Goal: Task Accomplishment & Management: Manage account settings

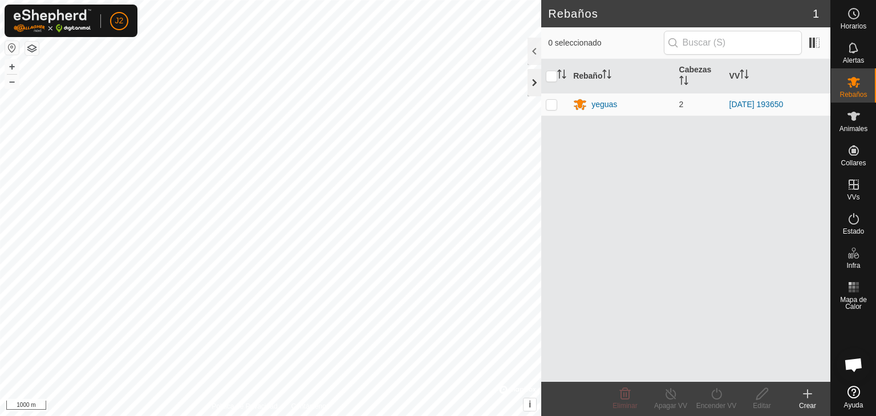
click at [530, 82] on div at bounding box center [534, 82] width 14 height 27
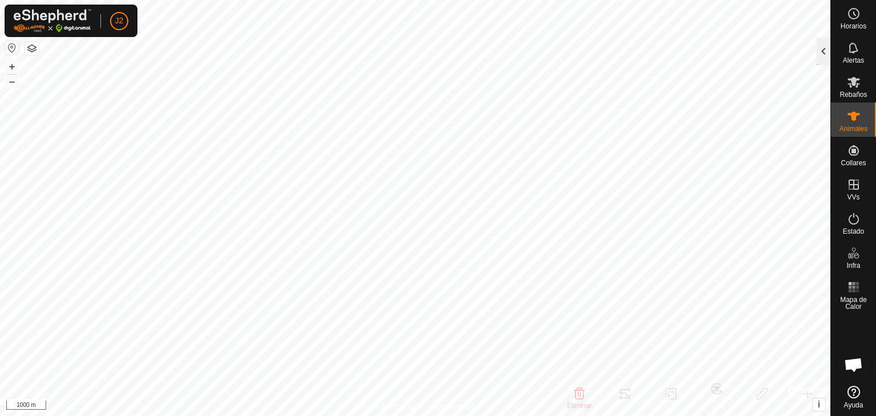
click at [820, 56] on div at bounding box center [824, 51] width 14 height 27
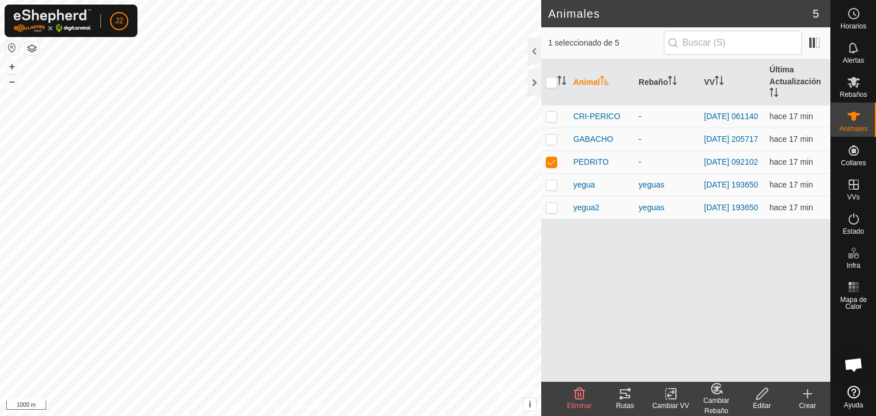
click at [627, 397] on icon at bounding box center [625, 394] width 14 height 14
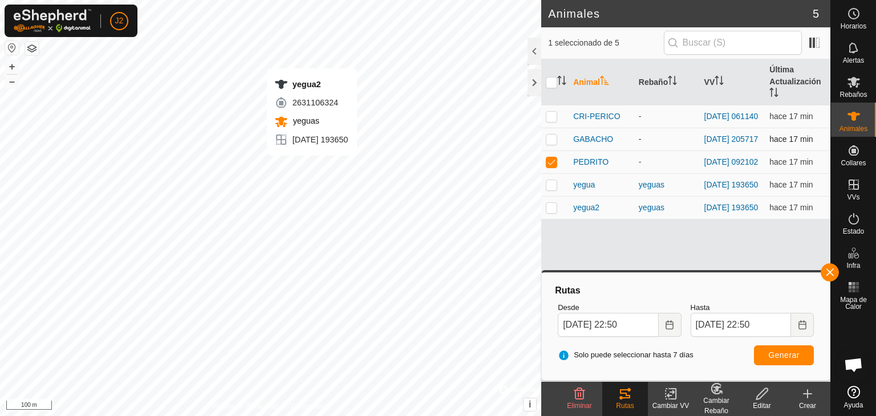
checkbox input "false"
checkbox input "true"
click at [787, 352] on span "Generar" at bounding box center [783, 355] width 31 height 9
click at [833, 271] on button "button" at bounding box center [829, 272] width 18 height 18
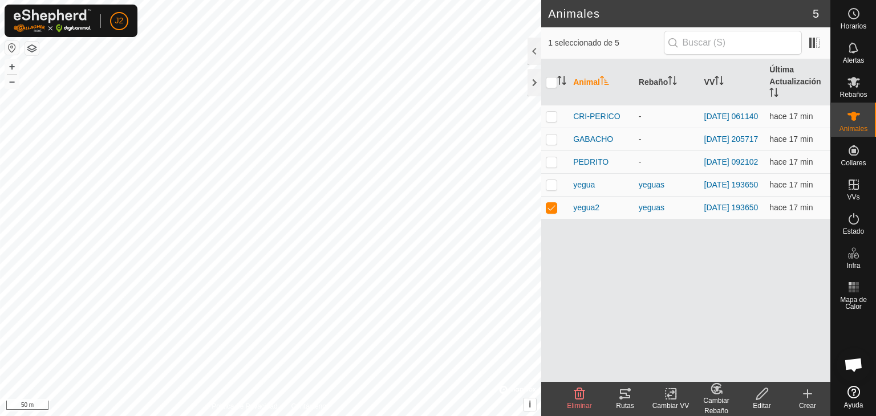
checkbox input "true"
checkbox input "false"
click at [622, 401] on div "Rutas" at bounding box center [625, 406] width 46 height 10
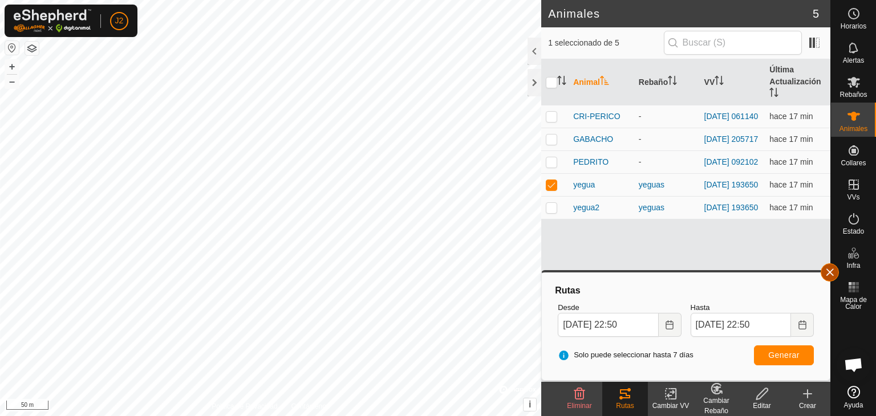
click at [832, 277] on button "button" at bounding box center [829, 272] width 18 height 18
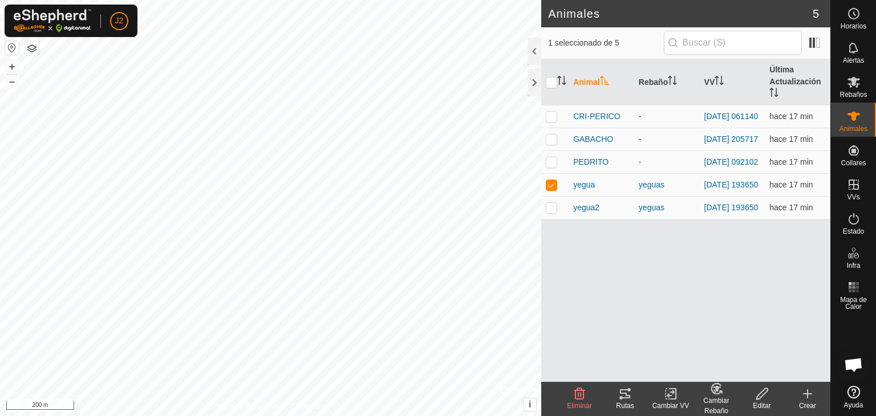
click at [624, 400] on icon at bounding box center [625, 394] width 14 height 14
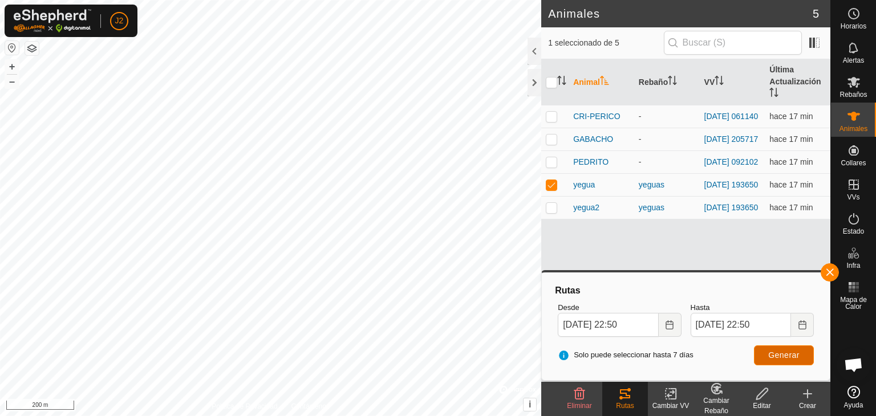
click at [782, 354] on span "Generar" at bounding box center [783, 355] width 31 height 9
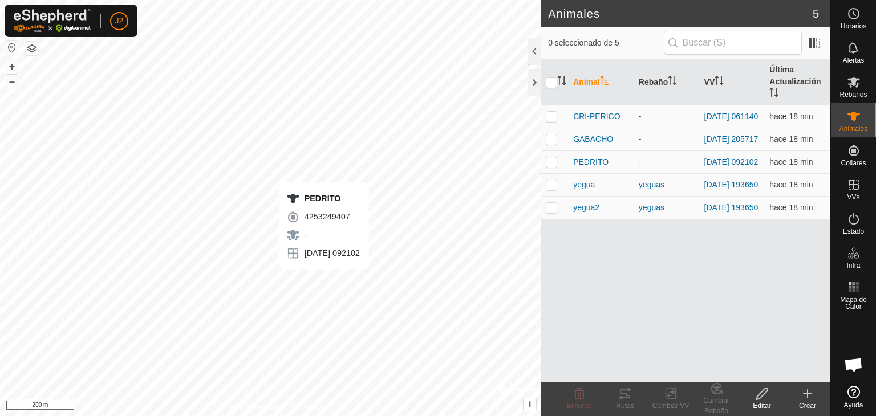
checkbox input "true"
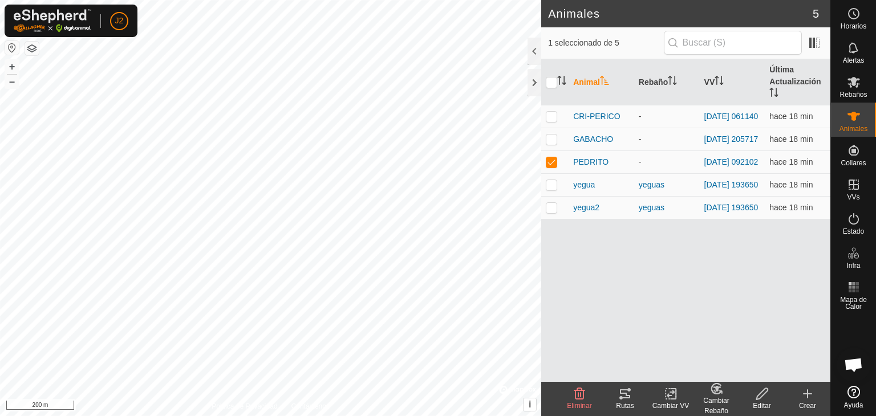
click at [627, 391] on icon at bounding box center [625, 394] width 14 height 14
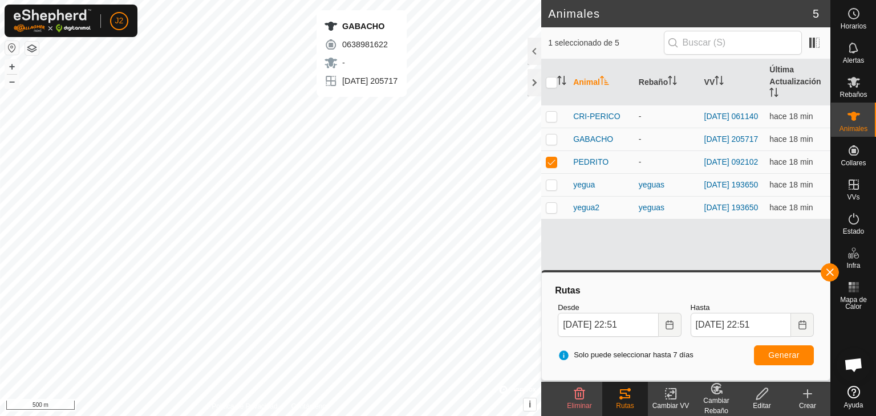
checkbox input "true"
checkbox input "false"
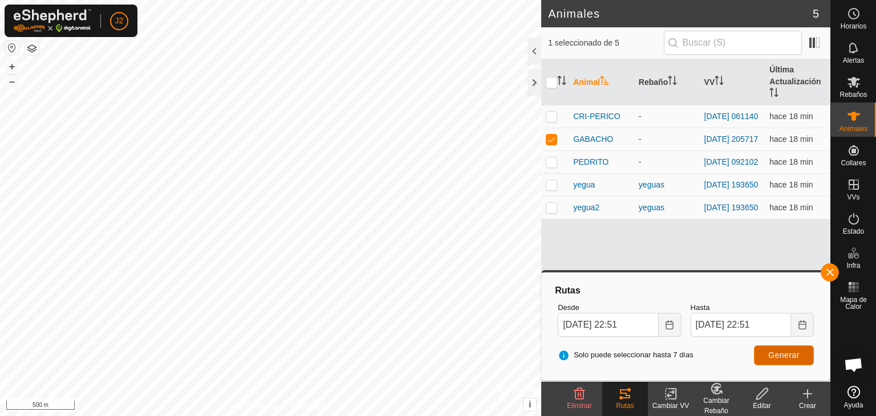
click at [801, 354] on button "Generar" at bounding box center [784, 356] width 60 height 20
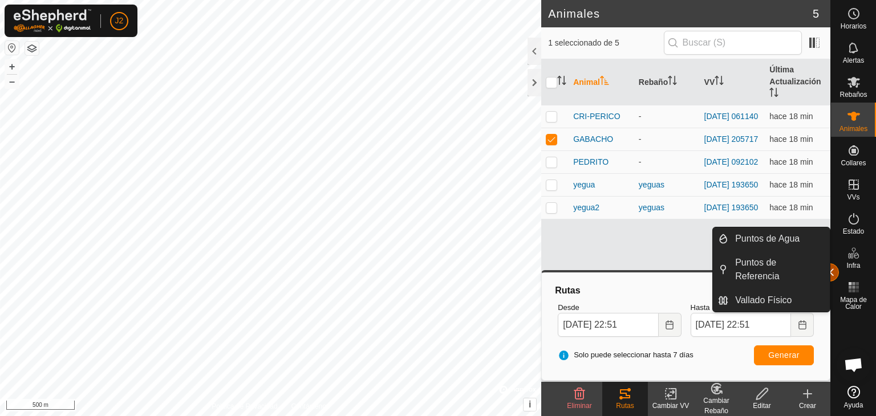
click at [832, 271] on button "button" at bounding box center [829, 272] width 18 height 18
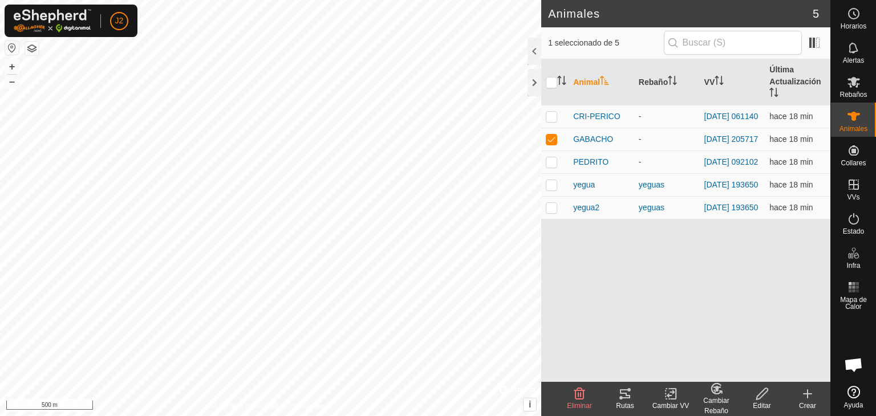
checkbox input "false"
checkbox input "true"
click at [669, 401] on div "Cambiar VV" at bounding box center [671, 406] width 46 height 10
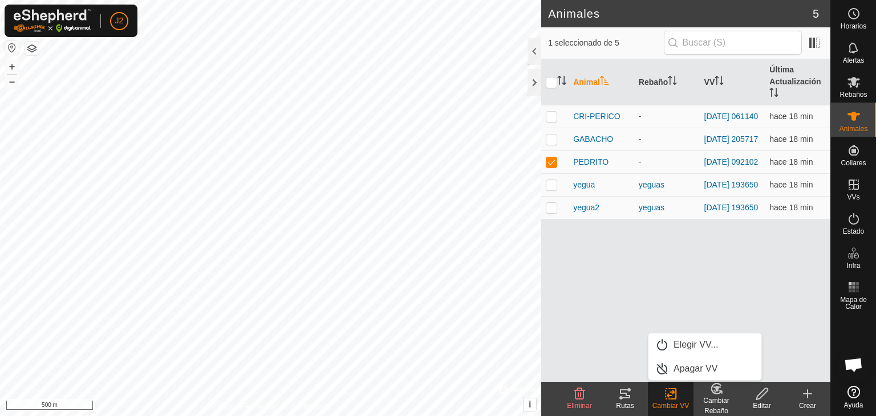
click at [664, 293] on div "Animal Rebaño VV Última Actualización CRI-PERICO - [DATE] 061140 hace 18 min GA…" at bounding box center [685, 220] width 289 height 323
click at [655, 399] on change-vp-svg-icon at bounding box center [671, 394] width 46 height 14
click at [675, 347] on link "Elegir VV..." at bounding box center [704, 345] width 113 height 23
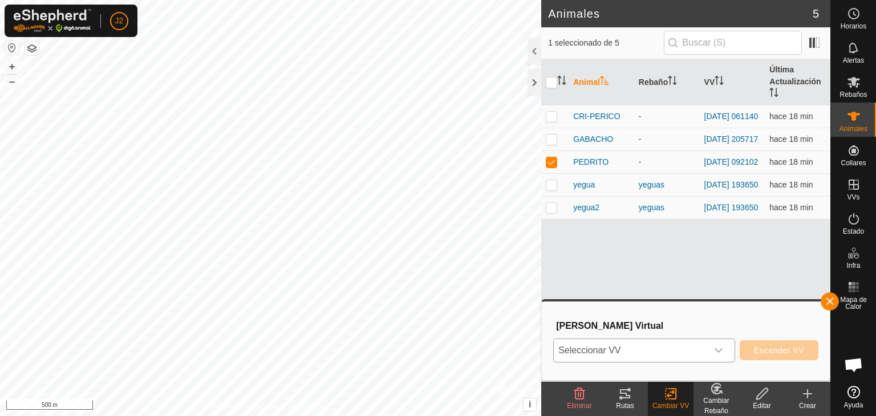
click at [729, 352] on div "dropdown trigger" at bounding box center [718, 350] width 23 height 23
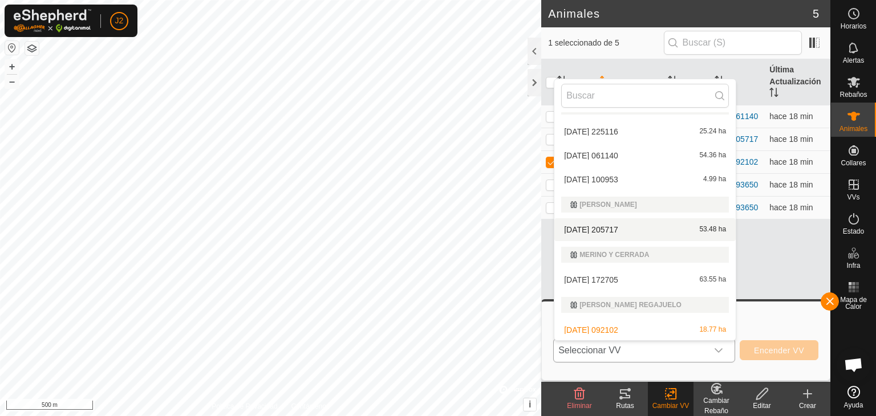
scroll to position [120, 0]
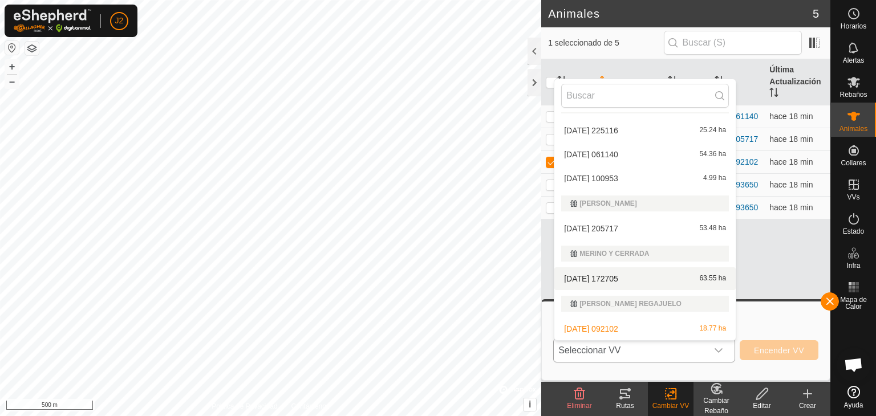
click at [616, 275] on li "[DATE] 172705 63.55 ha" at bounding box center [644, 278] width 181 height 23
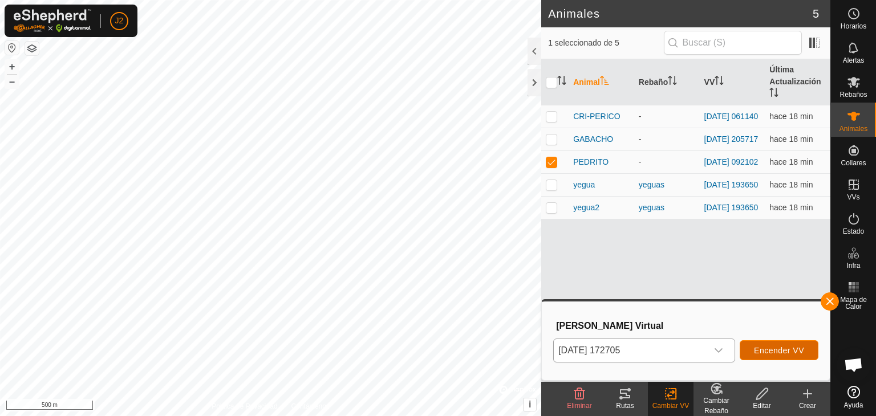
click at [783, 350] on span "Encender VV" at bounding box center [779, 350] width 50 height 9
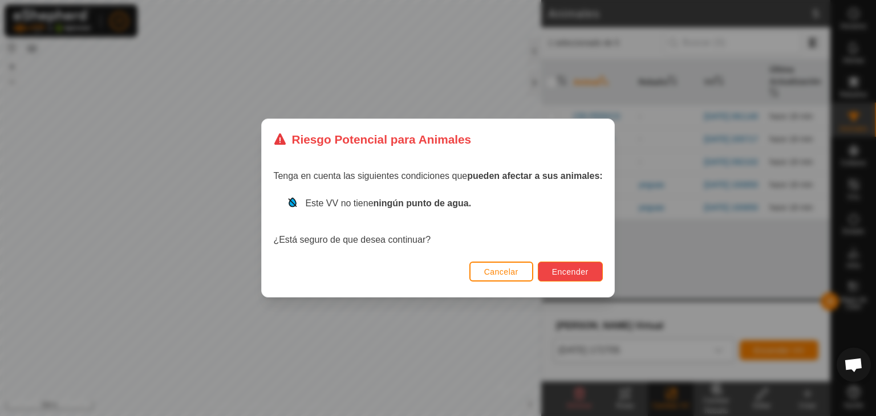
click at [580, 262] on button "Encender" at bounding box center [570, 272] width 65 height 20
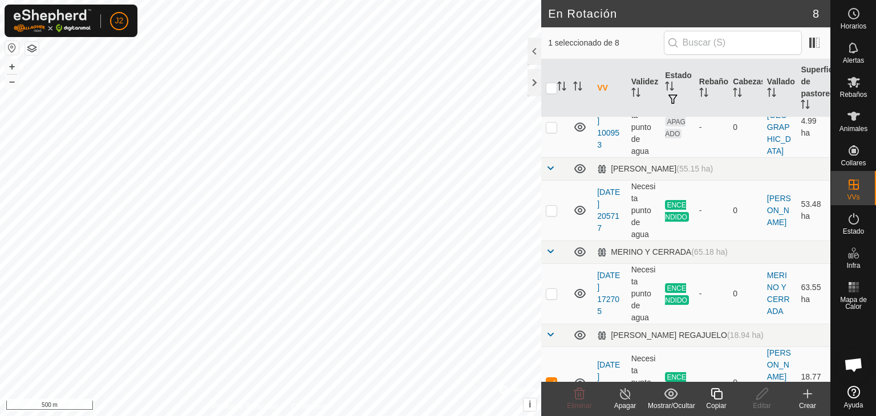
scroll to position [354, 0]
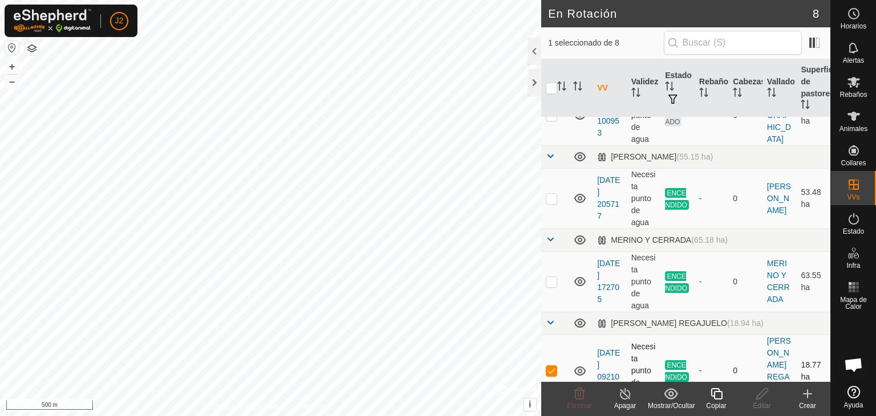
click at [552, 366] on p-checkbox at bounding box center [551, 370] width 11 height 9
checkbox input "true"
click at [625, 397] on icon at bounding box center [625, 394] width 14 height 14
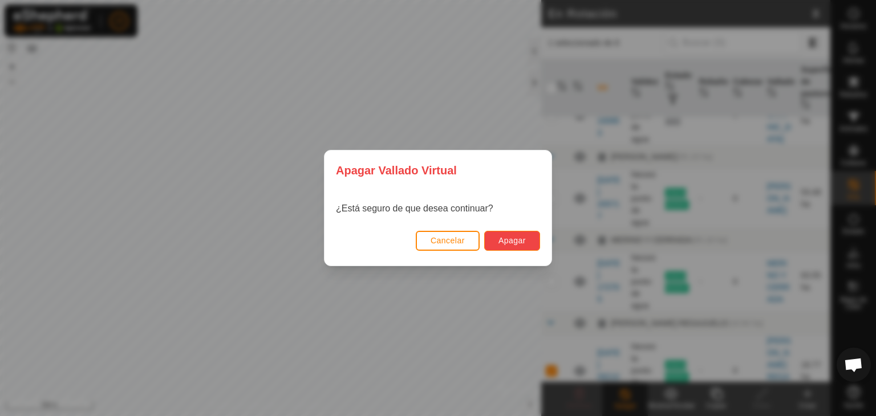
click at [528, 238] on button "Apagar" at bounding box center [512, 241] width 56 height 20
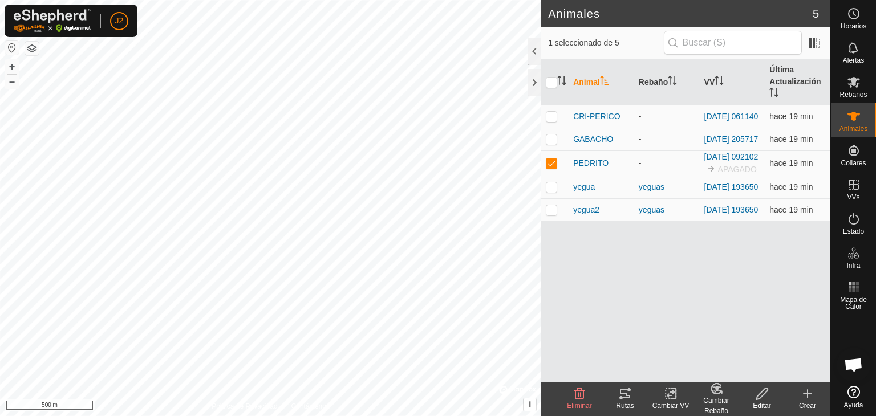
click at [669, 393] on icon at bounding box center [671, 394] width 14 height 14
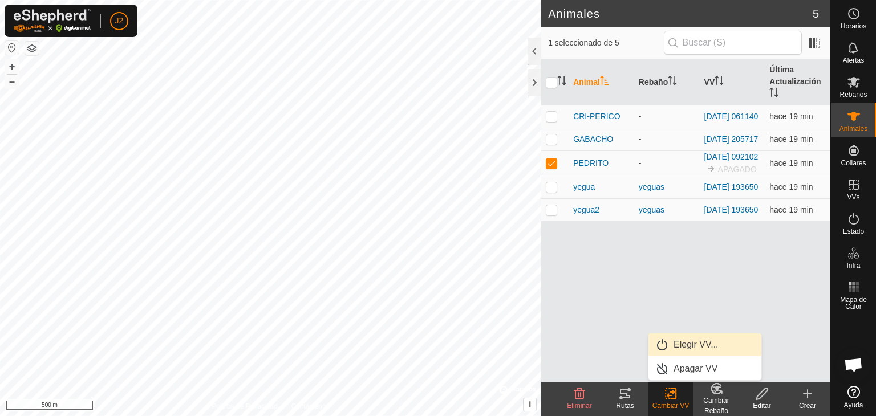
click at [691, 350] on link "Elegir VV..." at bounding box center [704, 345] width 113 height 23
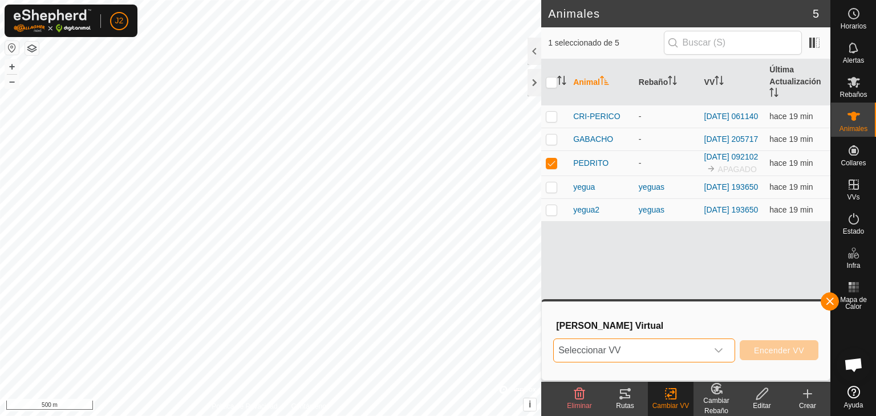
click at [707, 350] on span "Seleccionar VV" at bounding box center [630, 350] width 153 height 23
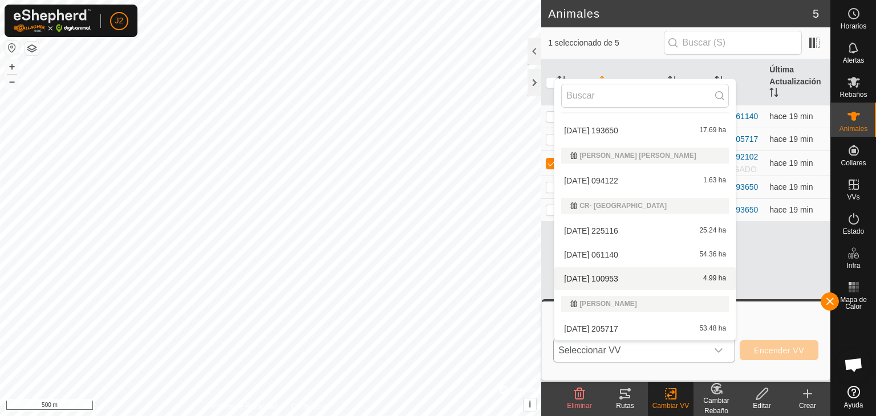
scroll to position [120, 0]
click at [611, 277] on li "[DATE] 172705 63.55 ha" at bounding box center [644, 278] width 181 height 23
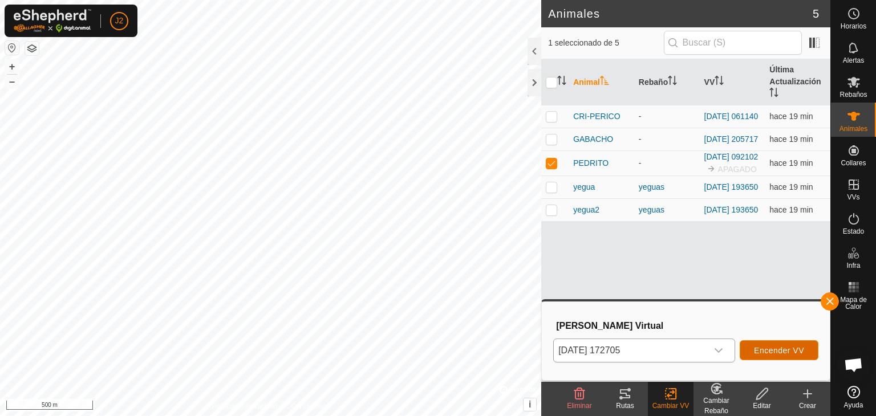
click at [762, 344] on button "Encender VV" at bounding box center [779, 350] width 79 height 20
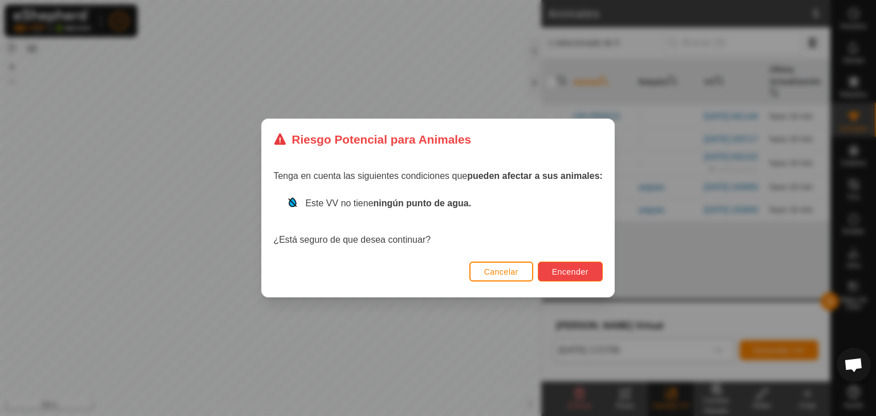
click at [585, 268] on span "Encender" at bounding box center [570, 271] width 36 height 9
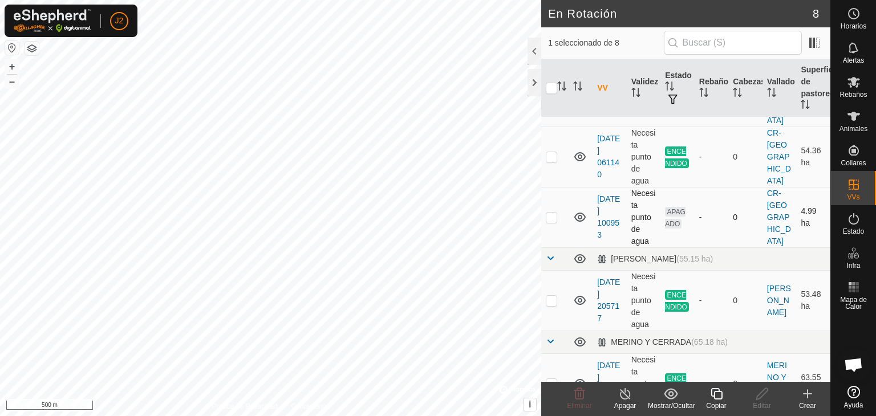
scroll to position [354, 0]
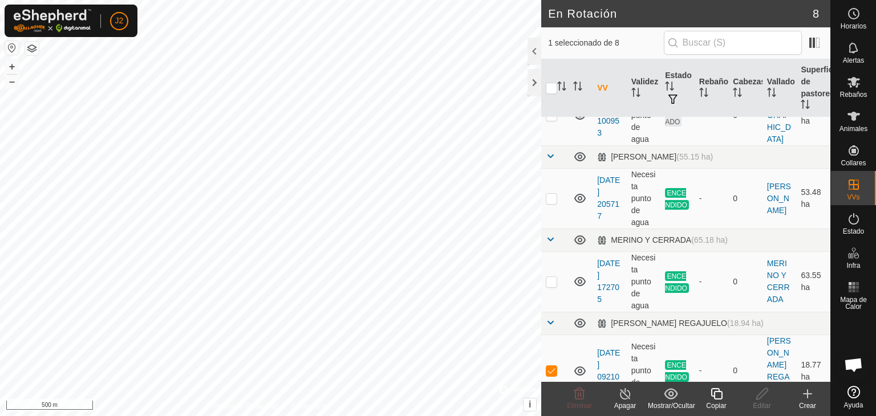
click at [619, 402] on div "Apagar" at bounding box center [625, 406] width 46 height 10
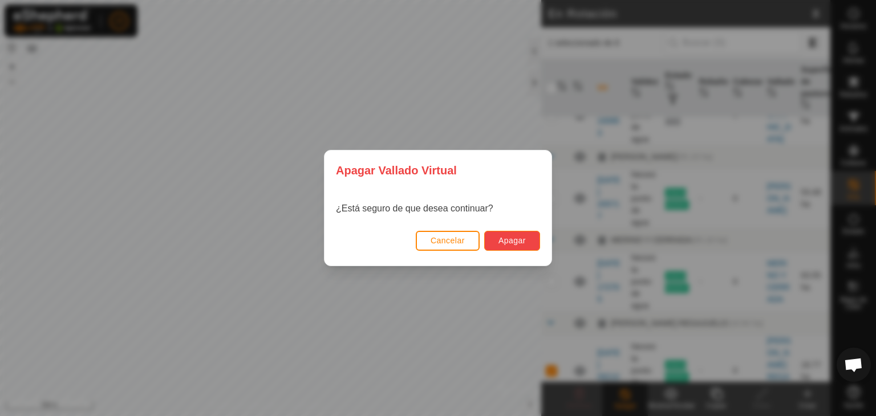
click at [517, 235] on button "Apagar" at bounding box center [512, 241] width 56 height 20
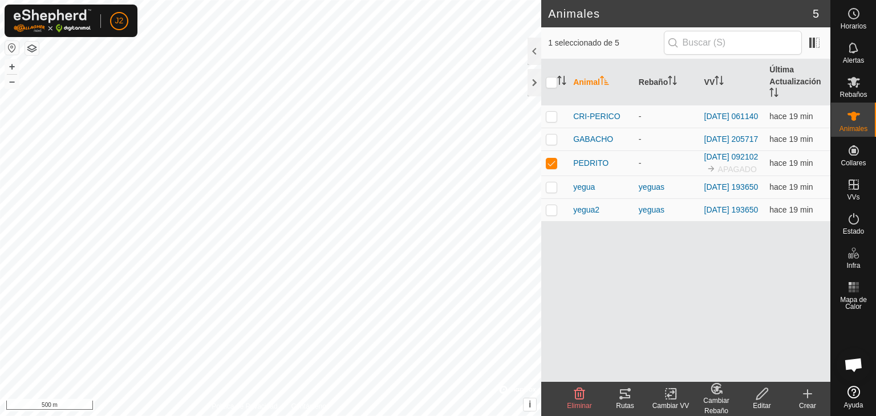
click at [666, 397] on icon at bounding box center [671, 394] width 14 height 14
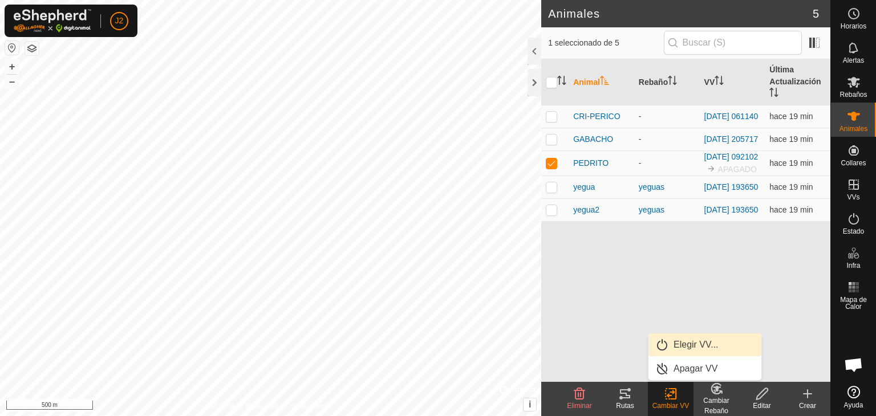
click at [676, 350] on link "Elegir VV..." at bounding box center [704, 345] width 113 height 23
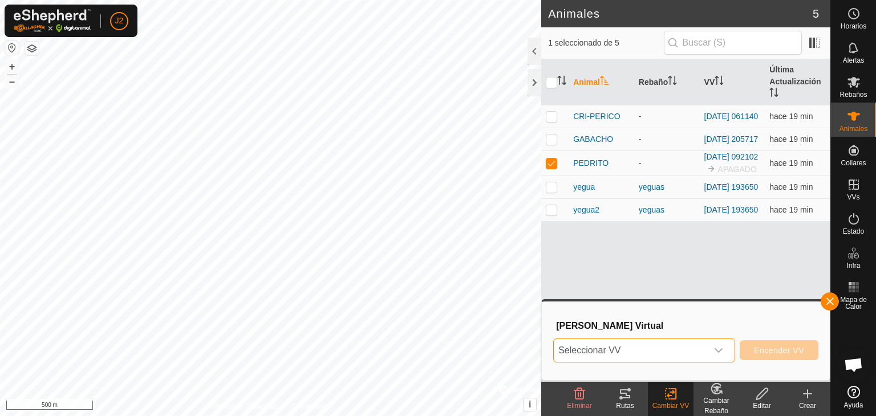
click at [632, 346] on span "Seleccionar VV" at bounding box center [630, 350] width 153 height 23
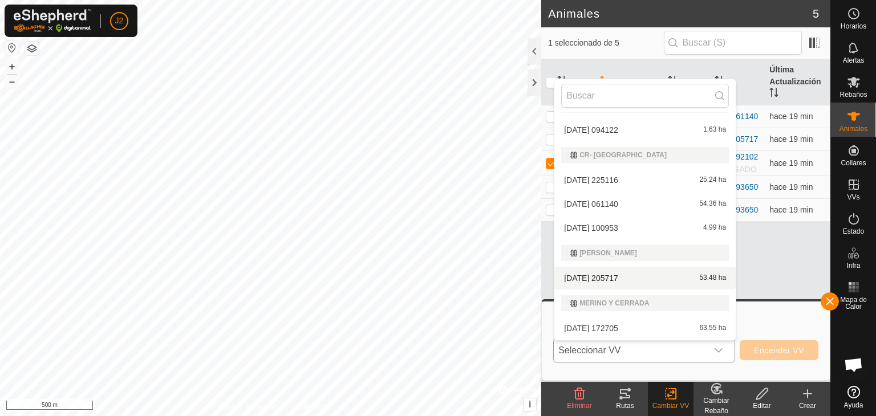
scroll to position [120, 0]
click at [611, 275] on li "[DATE] 172705 63.55 ha" at bounding box center [644, 278] width 181 height 23
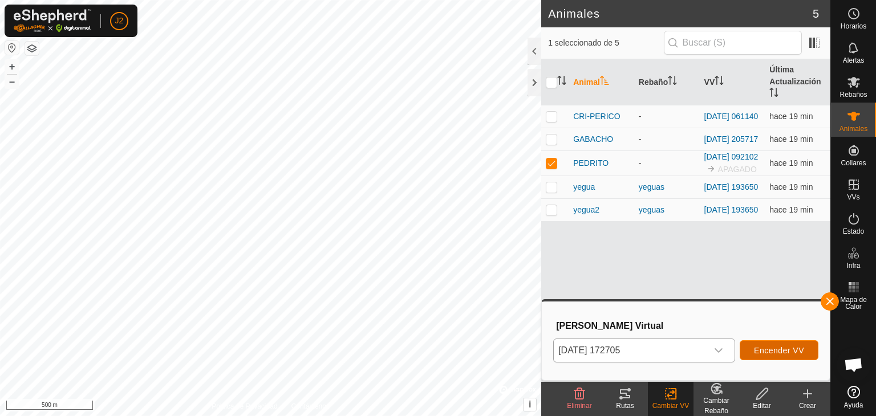
click at [797, 352] on span "Encender VV" at bounding box center [779, 350] width 50 height 9
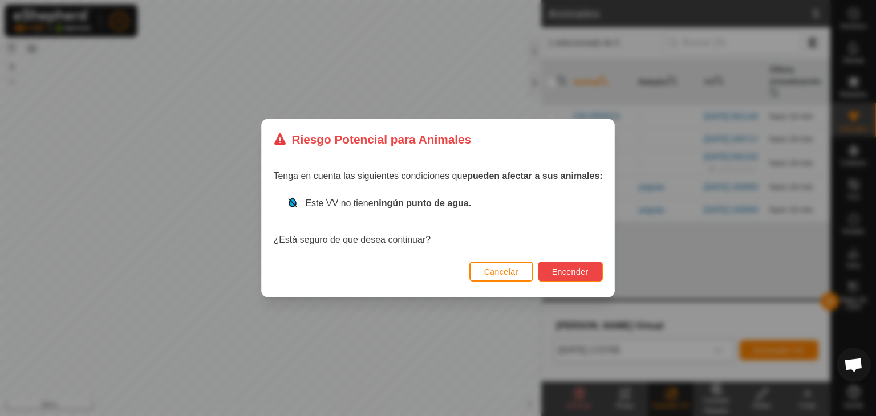
click at [577, 263] on button "Encender" at bounding box center [570, 272] width 65 height 20
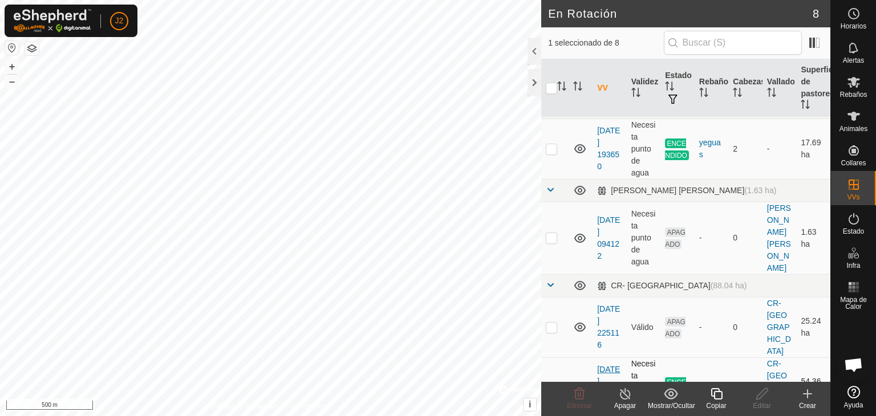
scroll to position [12, 0]
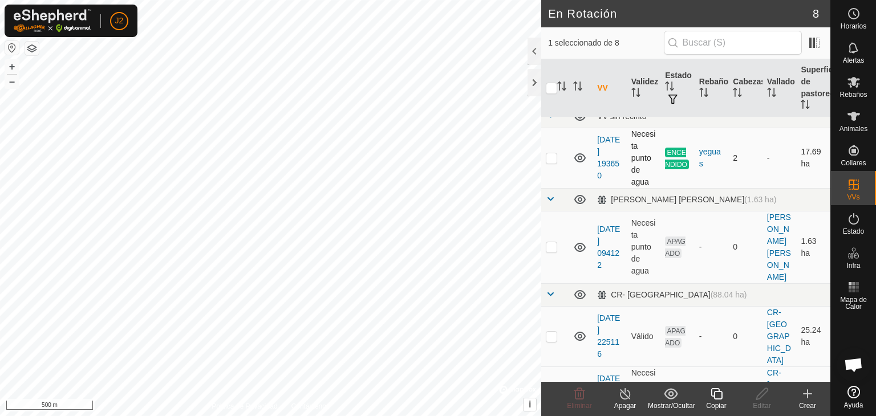
checkbox input "true"
checkbox input "false"
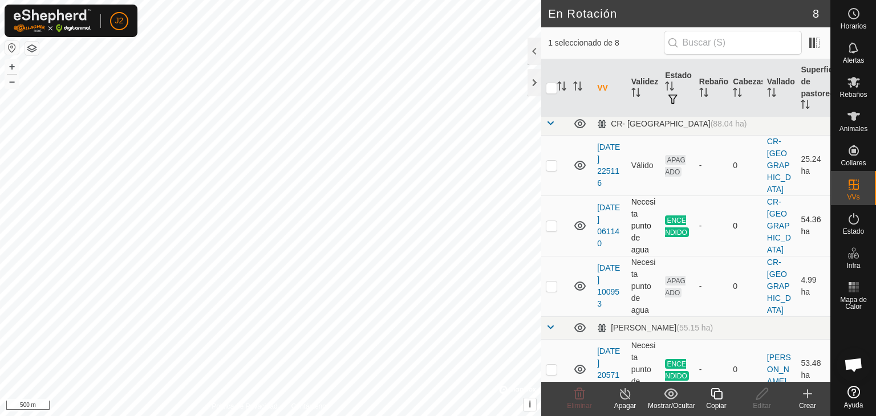
scroll to position [354, 0]
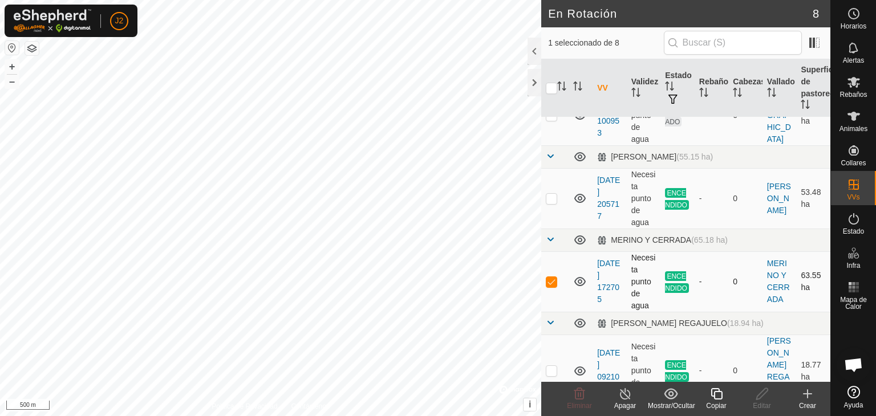
checkbox input "false"
checkbox input "true"
click at [624, 392] on icon at bounding box center [625, 394] width 14 height 14
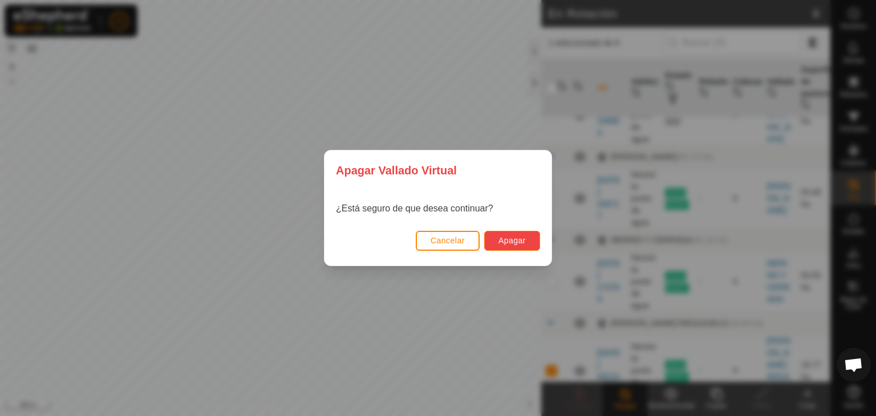
click at [529, 241] on button "Apagar" at bounding box center [512, 241] width 56 height 20
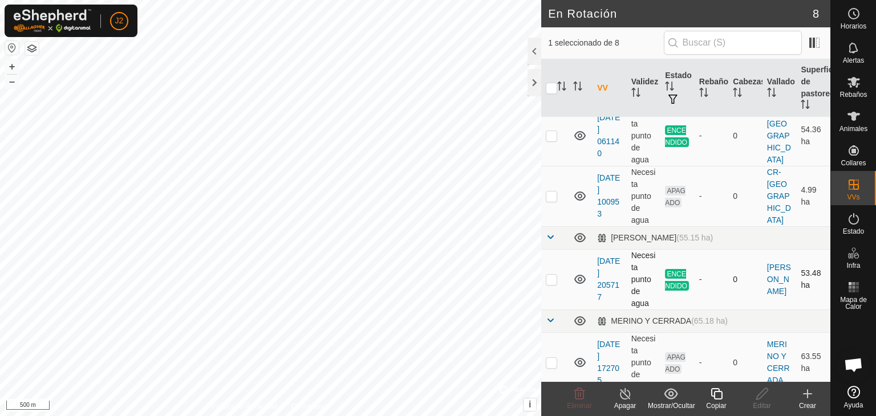
scroll to position [354, 0]
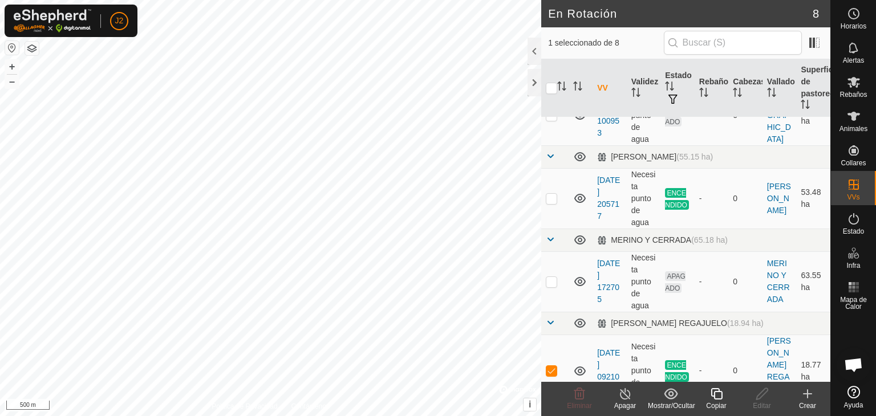
click at [635, 392] on turn-off-svg-icon at bounding box center [625, 394] width 46 height 14
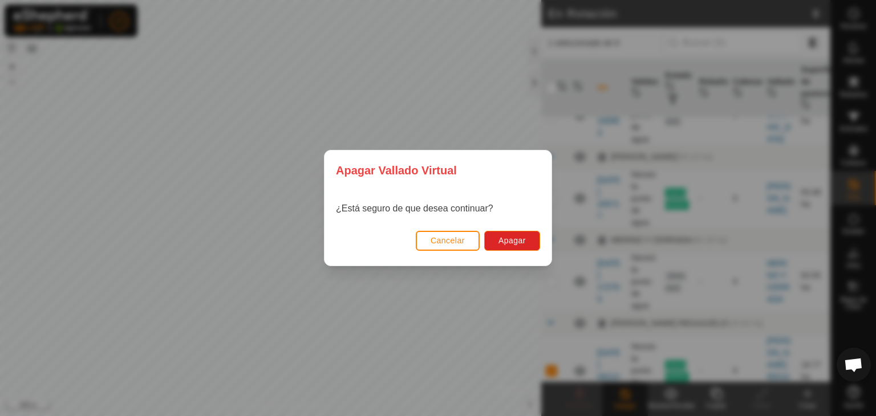
click at [520, 229] on div "Cancelar Apagar" at bounding box center [437, 246] width 227 height 39
click at [520, 231] on button "Apagar" at bounding box center [512, 241] width 56 height 20
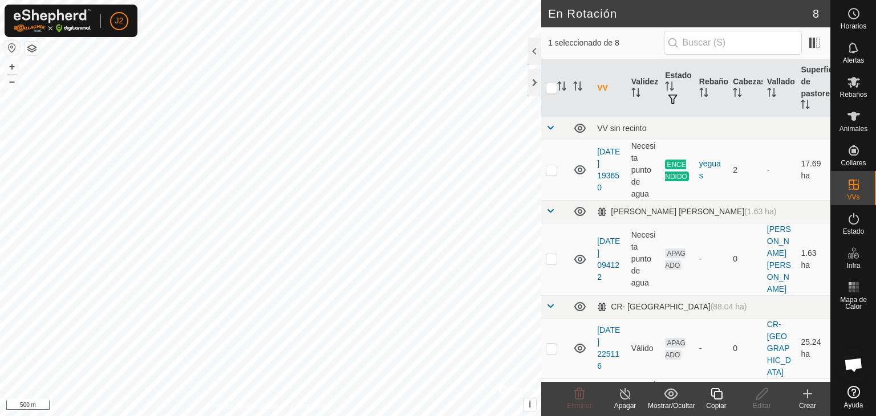
checkbox input "true"
checkbox input "false"
click at [852, 123] on es-animals-svg-icon at bounding box center [853, 116] width 21 height 18
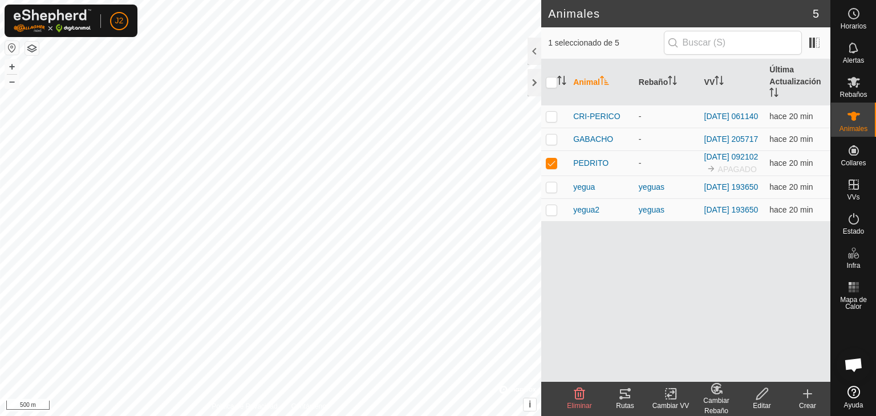
click at [671, 401] on div "Cambiar VV" at bounding box center [671, 406] width 46 height 10
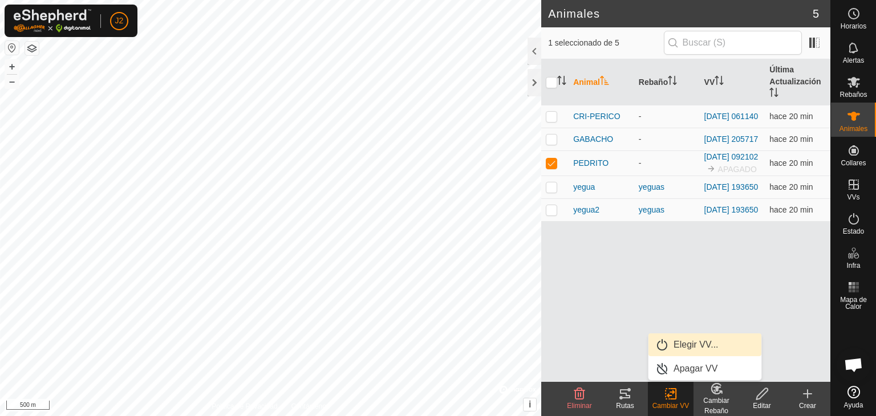
click at [660, 343] on link "Elegir VV..." at bounding box center [704, 345] width 113 height 23
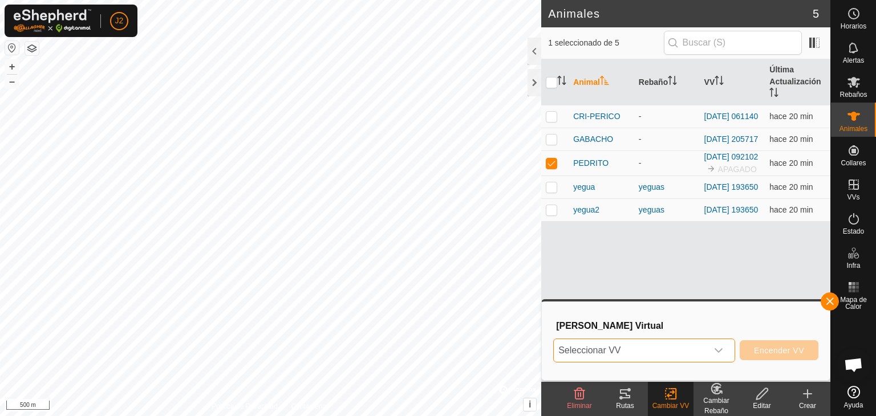
click at [639, 344] on span "Seleccionar VV" at bounding box center [630, 350] width 153 height 23
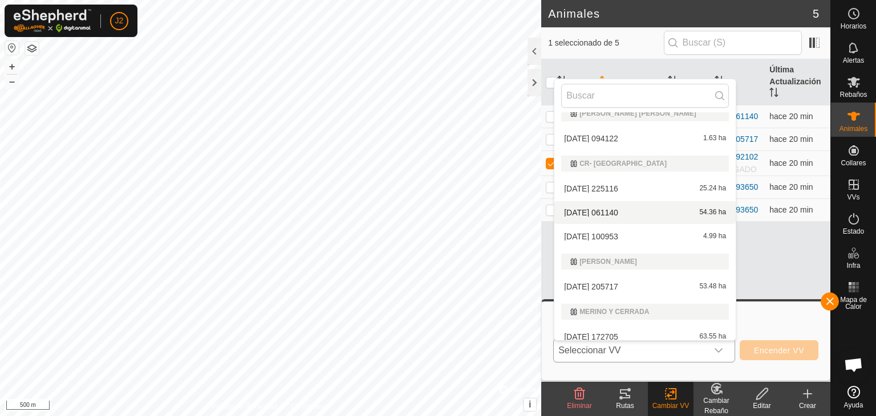
scroll to position [120, 0]
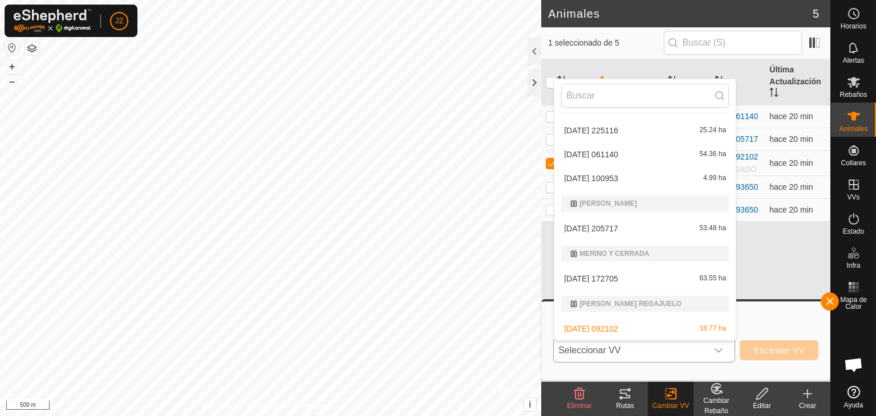
click at [609, 277] on li "[DATE] 172705 63.55 ha" at bounding box center [644, 278] width 181 height 23
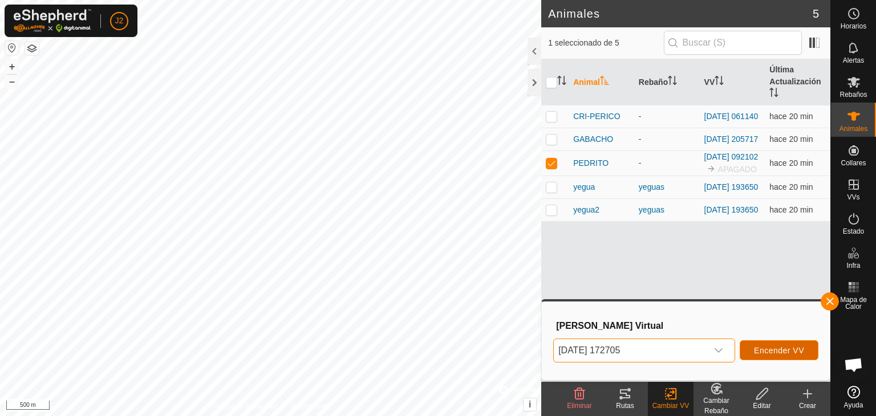
click at [779, 359] on button "Encender VV" at bounding box center [779, 350] width 79 height 20
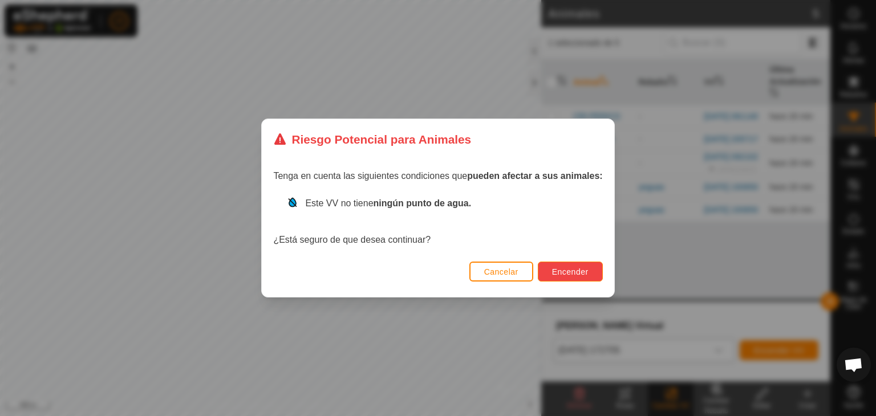
click at [568, 270] on span "Encender" at bounding box center [570, 271] width 36 height 9
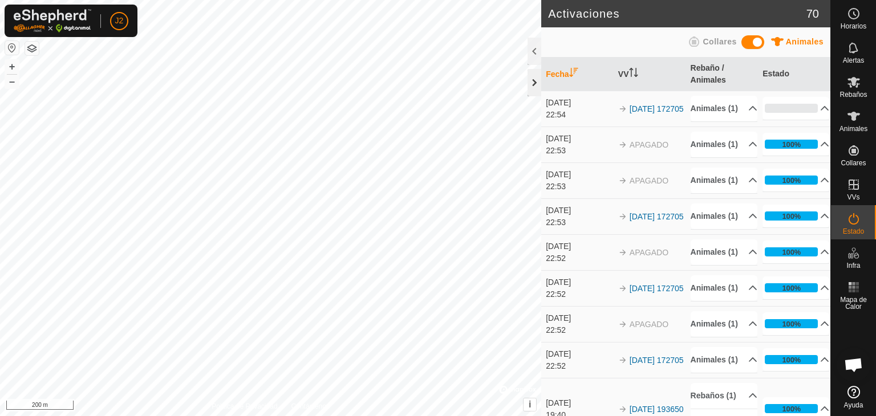
click at [534, 81] on div at bounding box center [534, 82] width 14 height 27
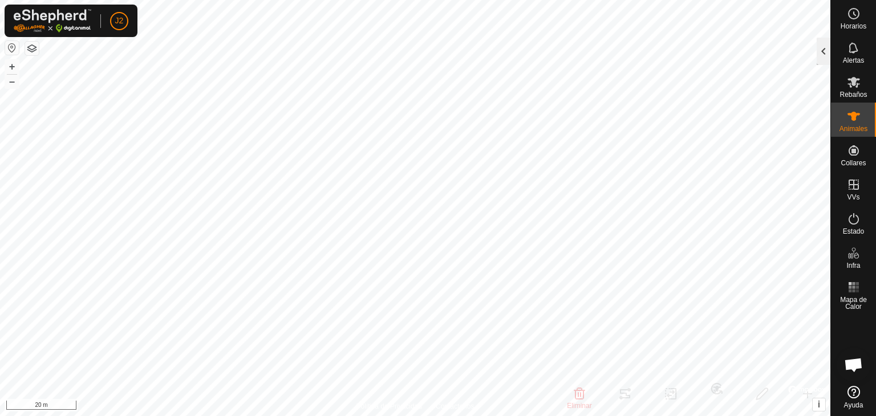
click at [830, 52] on div at bounding box center [824, 51] width 14 height 27
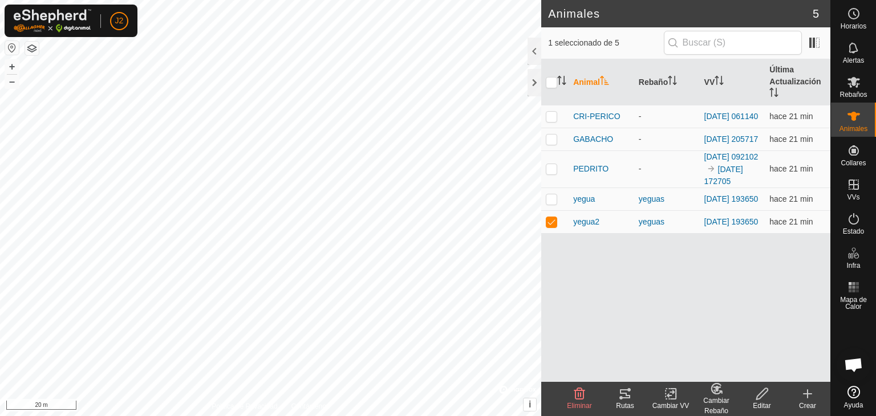
click at [622, 396] on icon at bounding box center [620, 397] width 3 height 3
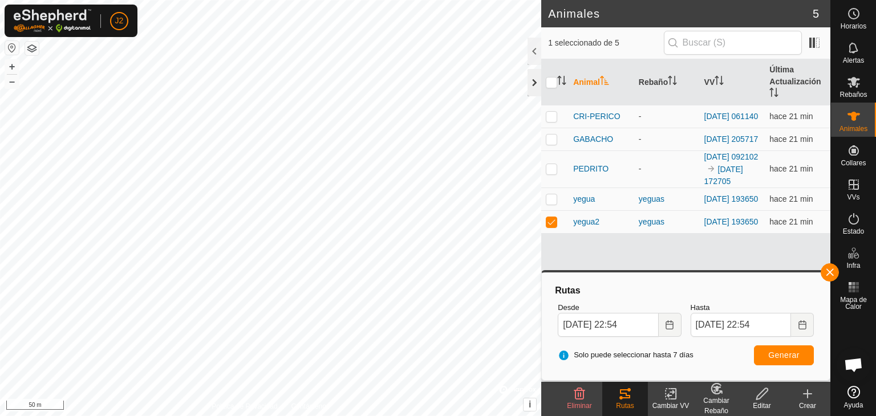
click at [534, 78] on div at bounding box center [534, 82] width 14 height 27
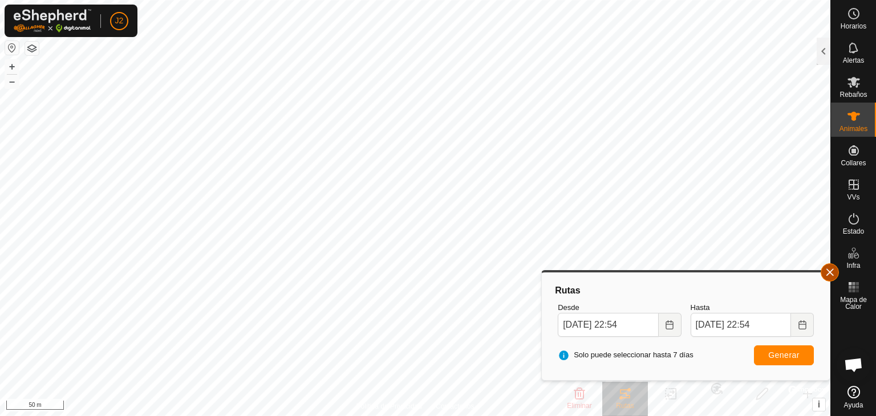
click at [832, 274] on button "button" at bounding box center [829, 272] width 18 height 18
